Goal: Find specific page/section: Find specific page/section

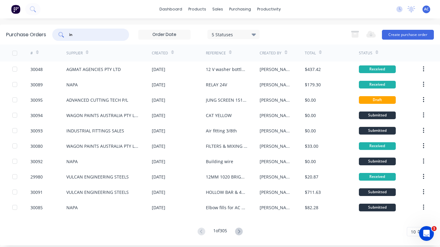
type input "ind"
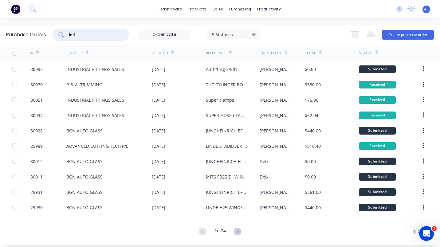
click at [103, 67] on div "INDUSTRIAL FITTINGS SALES" at bounding box center [95, 69] width 58 height 6
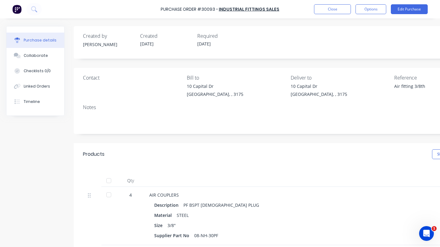
click at [109, 192] on div at bounding box center [109, 194] width 12 height 12
type textarea "x"
click at [335, 7] on button "Close" at bounding box center [332, 9] width 37 height 10
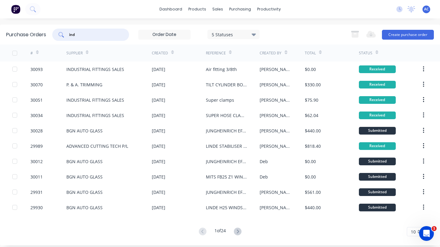
click at [88, 33] on input "ind" at bounding box center [93, 35] width 51 height 6
type input "i"
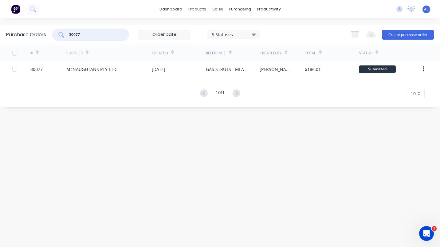
type input "30077"
click at [98, 68] on div "McNAUGHTANS PTY LTD" at bounding box center [91, 69] width 50 height 6
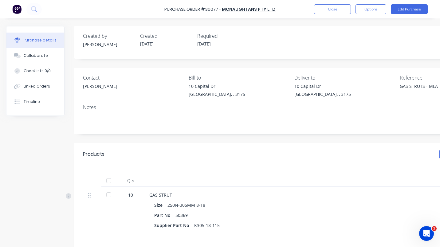
click at [109, 194] on div at bounding box center [109, 194] width 12 height 12
type textarea "x"
click at [342, 12] on button "Close" at bounding box center [332, 9] width 37 height 10
